Goal: Find specific page/section: Find specific page/section

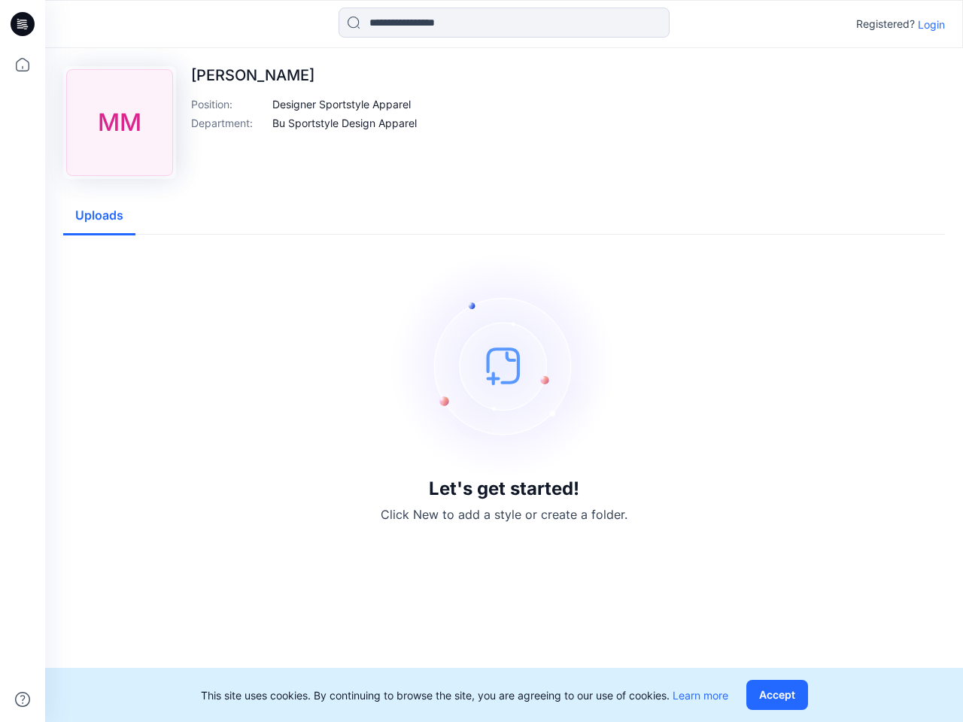
click at [481, 361] on img at bounding box center [504, 366] width 226 height 226
click at [23, 24] on icon at bounding box center [25, 24] width 6 height 1
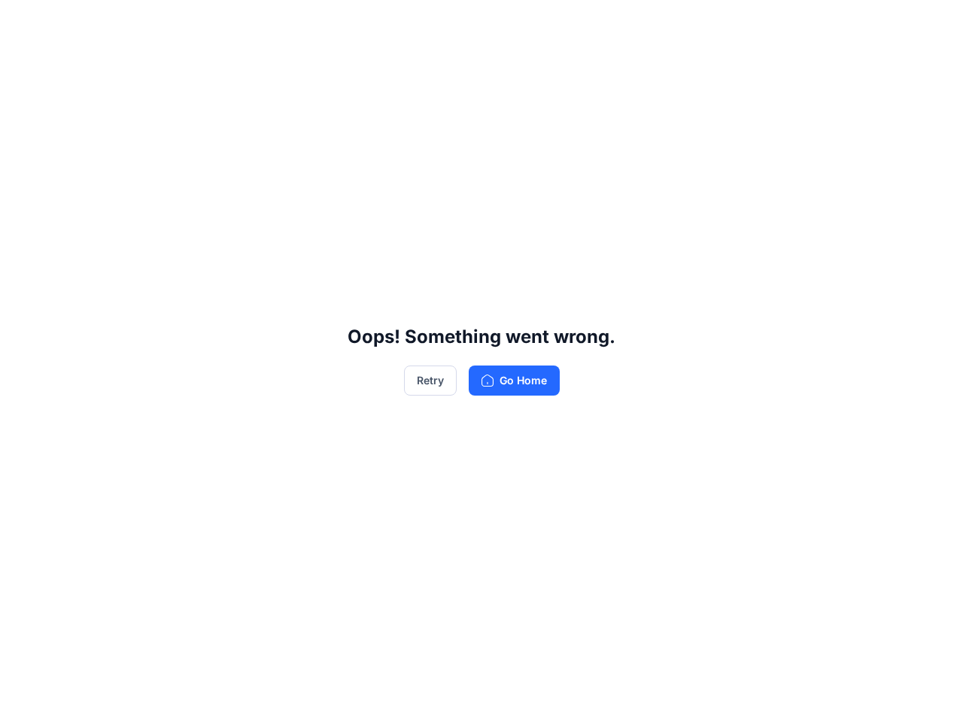
click at [23, 65] on div "Oops! Something went wrong. Retry Go Home" at bounding box center [481, 361] width 963 height 722
click at [23, 700] on div "Oops! Something went wrong. Retry Go Home" at bounding box center [481, 361] width 963 height 722
click at [504, 23] on div "Oops! Something went wrong. Retry Go Home" at bounding box center [481, 361] width 963 height 722
click at [931, 24] on div "Oops! Something went wrong. Retry Go Home" at bounding box center [481, 361] width 963 height 722
click at [342, 104] on div "Oops! Something went wrong. Retry Go Home" at bounding box center [481, 361] width 963 height 722
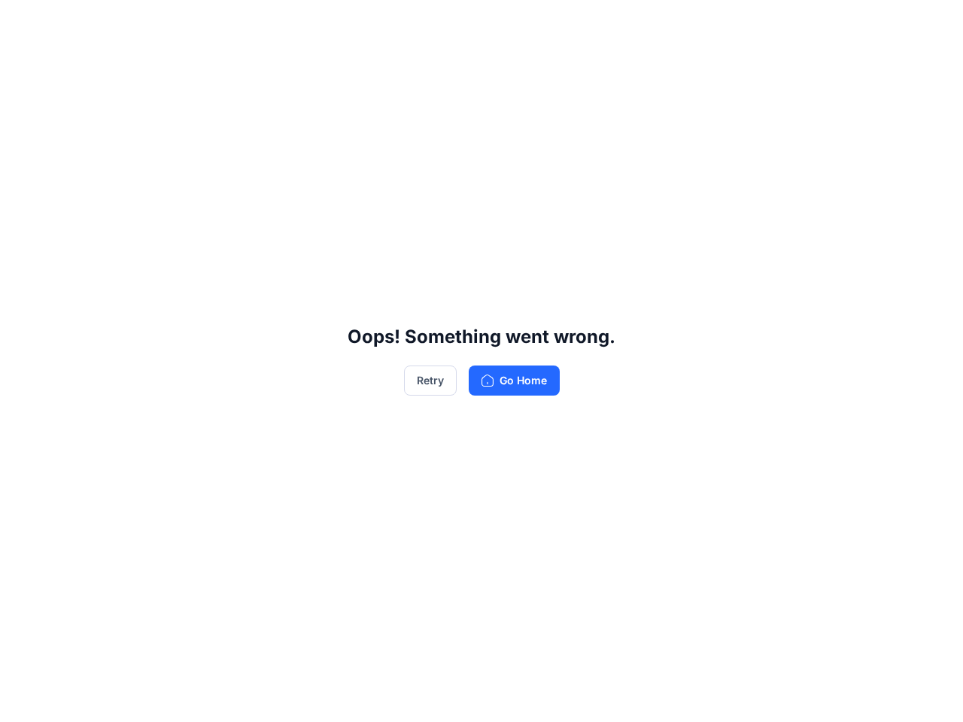
click at [345, 123] on div "Oops! Something went wrong. Retry Go Home" at bounding box center [481, 361] width 963 height 722
click at [99, 216] on div "Oops! Something went wrong. Retry Go Home" at bounding box center [481, 361] width 963 height 722
click at [780, 695] on div "Oops! Something went wrong. Retry Go Home" at bounding box center [481, 361] width 963 height 722
